Goal: Find specific page/section: Find specific page/section

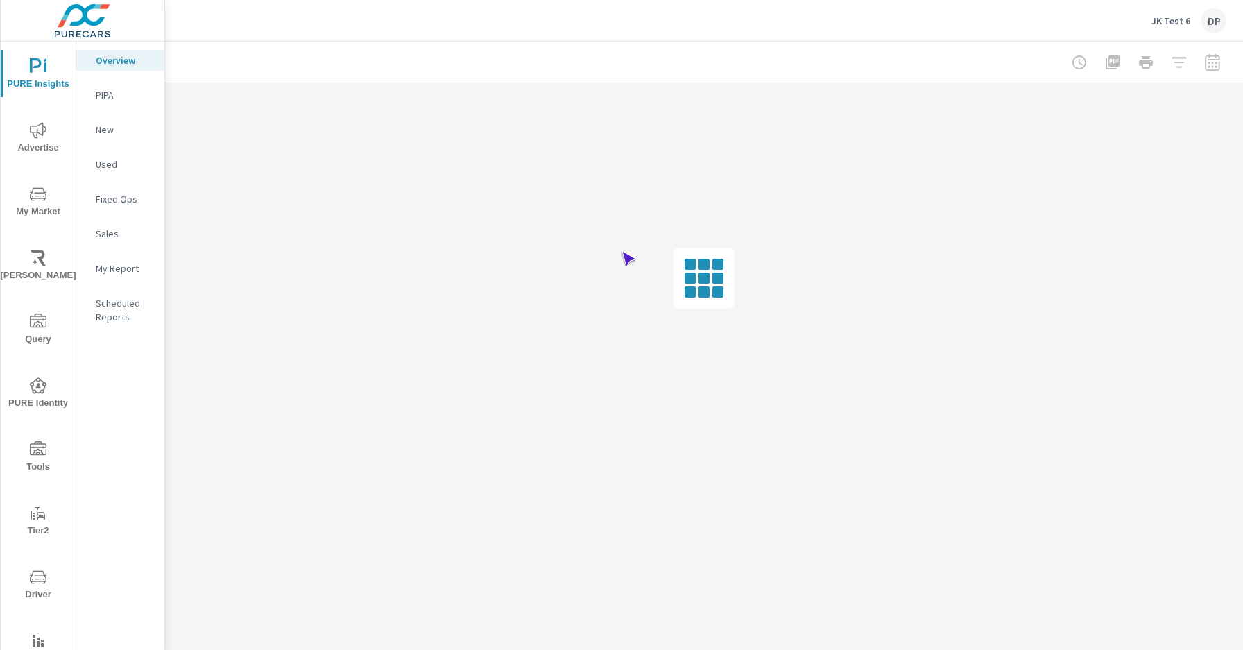
click at [35, 585] on span "Driver" at bounding box center [38, 586] width 67 height 34
